Goal: Information Seeking & Learning: Learn about a topic

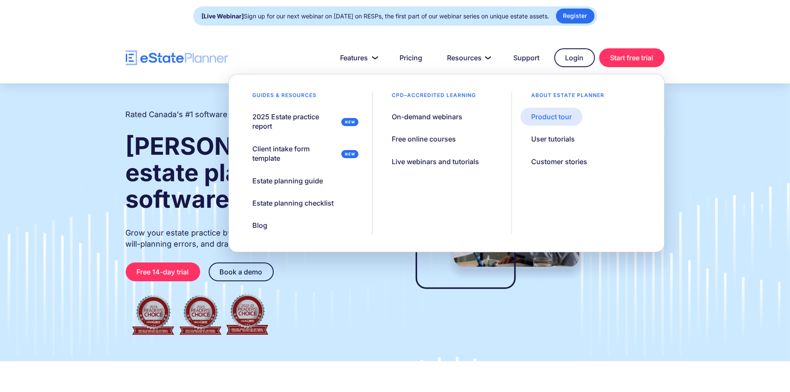
click at [560, 118] on div "Product tour" at bounding box center [551, 116] width 41 height 9
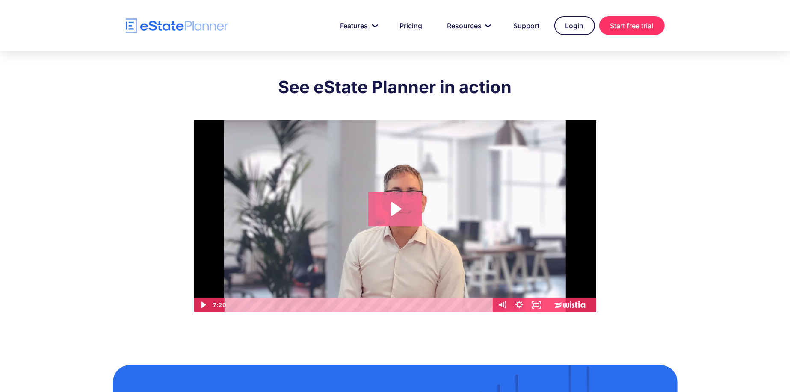
click at [398, 204] on icon "Play Video: eState Product Demo Video" at bounding box center [394, 209] width 53 height 34
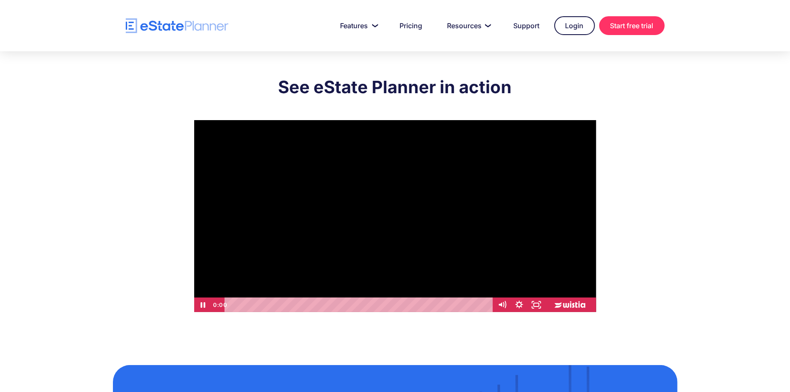
drag, startPoint x: 241, startPoint y: 305, endPoint x: 222, endPoint y: 306, distance: 18.4
click at [222, 306] on div "0:00 0:00" at bounding box center [352, 305] width 282 height 15
click at [400, 305] on div "4:48" at bounding box center [360, 305] width 258 height 15
click at [386, 305] on div "4:25" at bounding box center [360, 305] width 258 height 15
click at [467, 303] on div "6:43" at bounding box center [360, 305] width 258 height 15
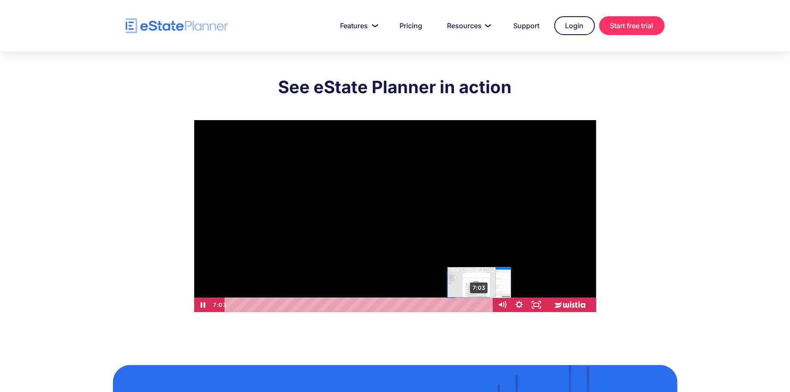
click at [479, 304] on div "7:03" at bounding box center [360, 305] width 258 height 15
click at [486, 304] on div "7:14" at bounding box center [360, 305] width 258 height 15
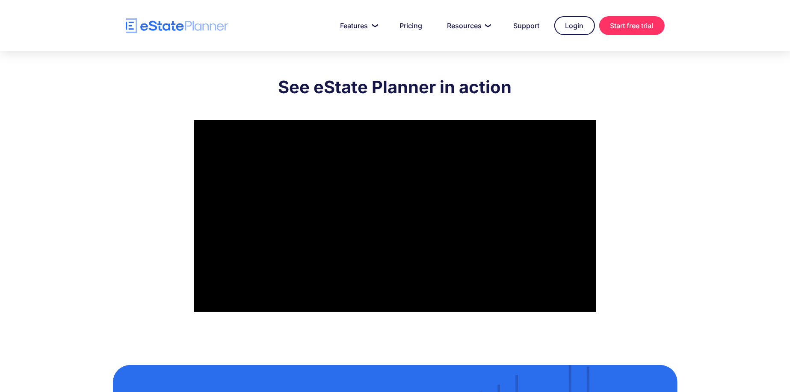
click at [631, 108] on div "See eState Planner in action Click for sound @keyframes VOLUME_SMALL_WAVE_FLASH…" at bounding box center [395, 192] width 564 height 282
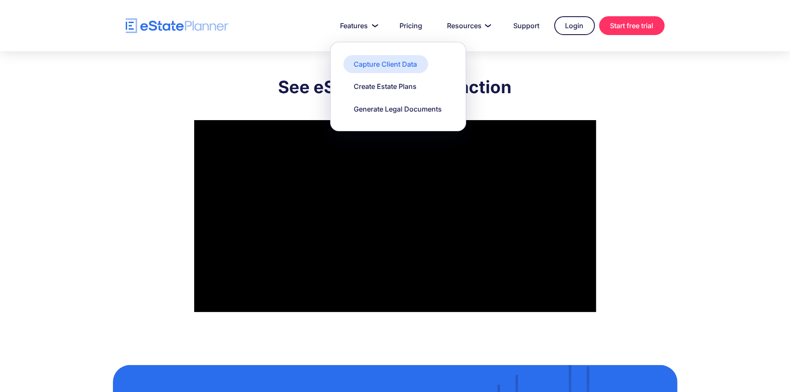
click at [388, 70] on link "Capture Client Data" at bounding box center [385, 64] width 85 height 18
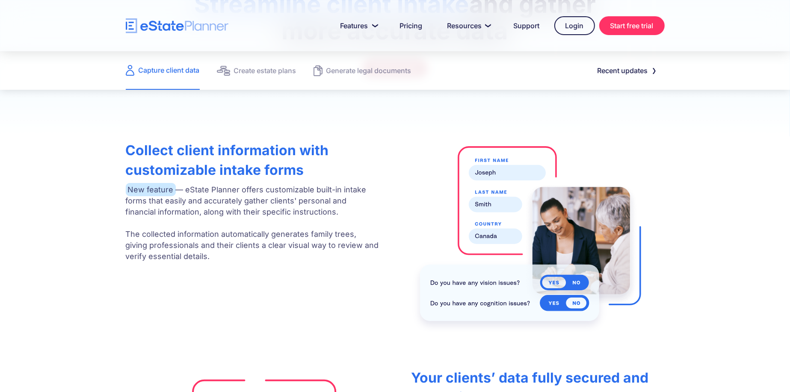
scroll to position [171, 0]
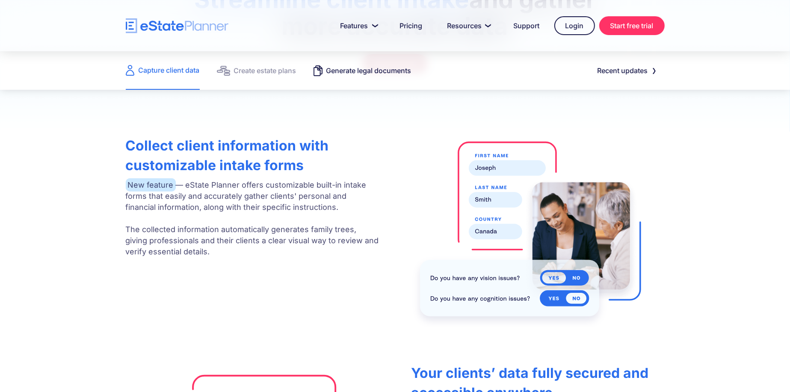
click at [348, 72] on div "Generate legal documents" at bounding box center [368, 71] width 85 height 12
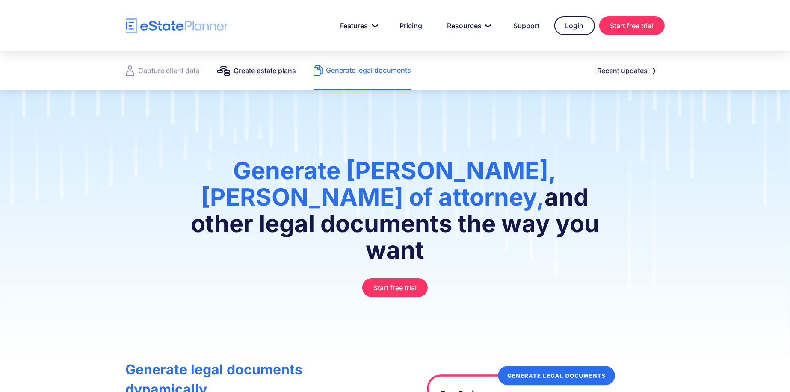
click at [266, 72] on div "Create estate plans" at bounding box center [265, 71] width 62 height 12
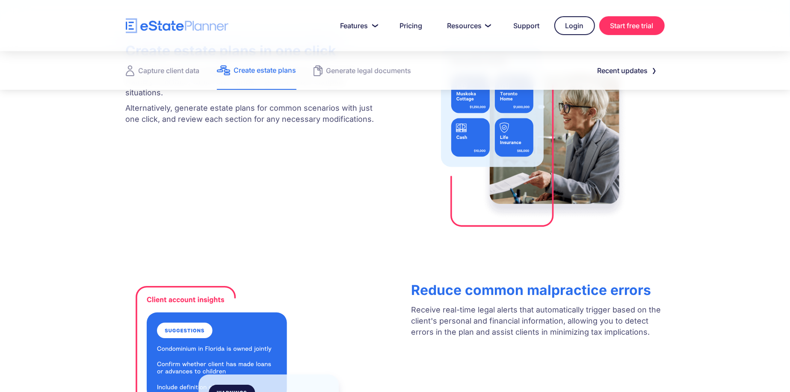
scroll to position [342, 0]
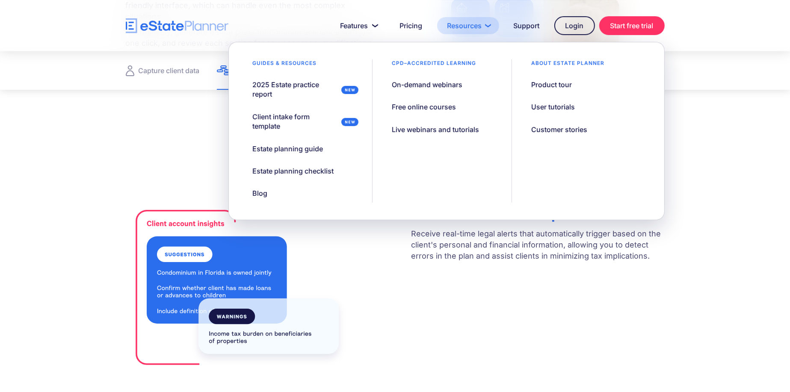
click at [468, 23] on link "Resources" at bounding box center [468, 25] width 62 height 17
click at [556, 108] on div "User tutorials" at bounding box center [553, 106] width 44 height 9
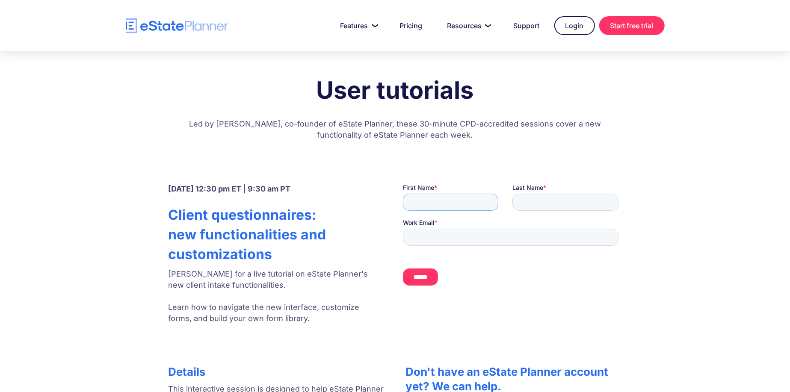
click at [448, 197] on input "First Name *" at bounding box center [449, 201] width 95 height 17
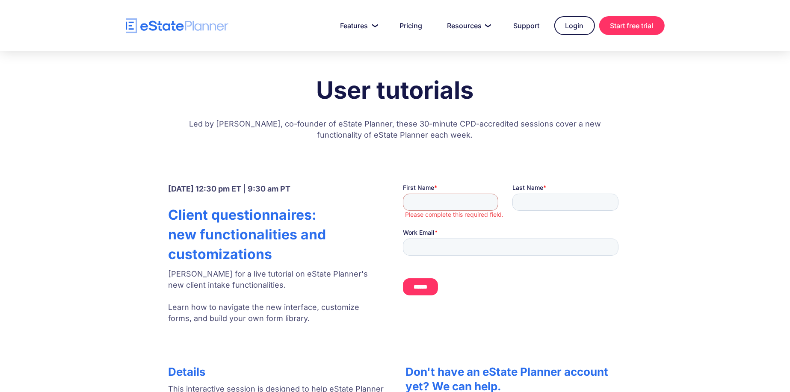
click at [510, 147] on p "Led by Jordan Atin, co-founder of eState Planner, these 30-minute CPD-accredite…" at bounding box center [394, 132] width 427 height 44
click at [520, 23] on link "Support" at bounding box center [526, 25] width 47 height 17
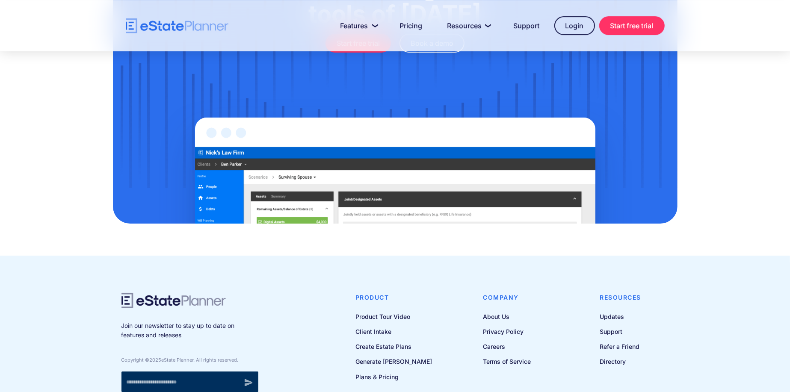
scroll to position [2797, 0]
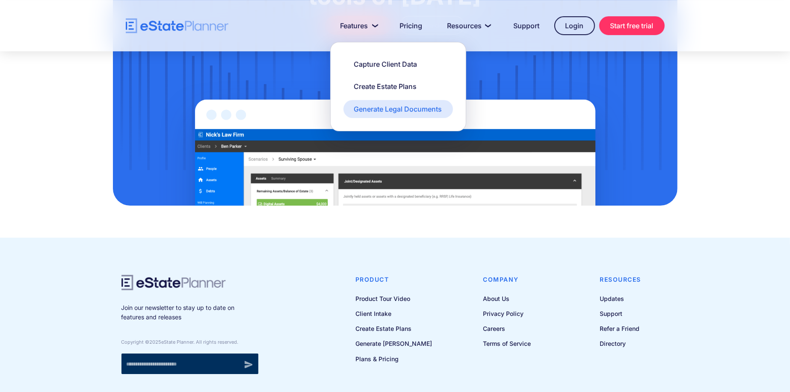
click at [380, 108] on div "Generate Legal Documents" at bounding box center [398, 108] width 88 height 9
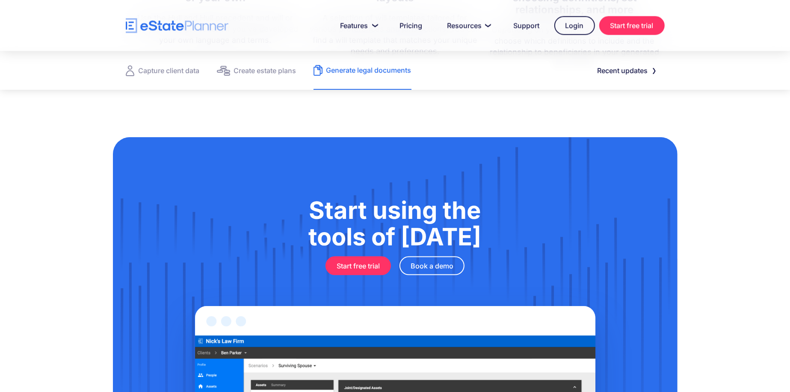
scroll to position [1069, 0]
